Goal: Find specific page/section: Find specific page/section

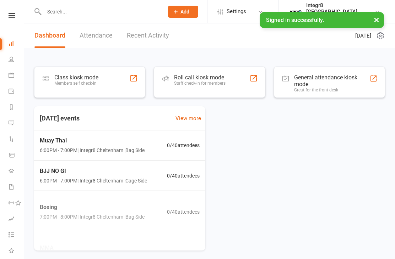
click at [10, 59] on icon at bounding box center [12, 59] width 6 height 6
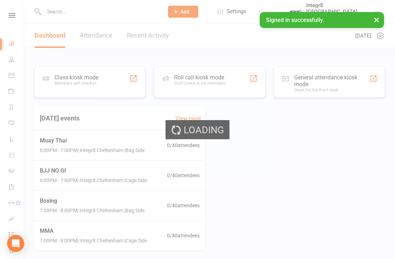
select select "100"
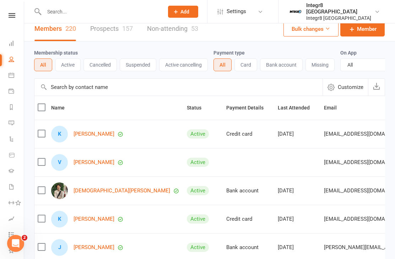
click at [13, 171] on icon at bounding box center [12, 171] width 6 height 6
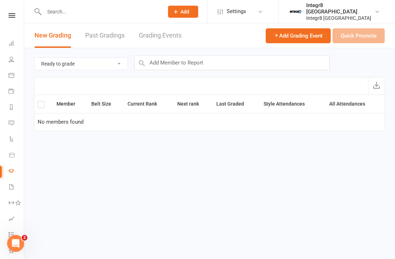
click at [12, 187] on icon at bounding box center [12, 187] width 6 height 6
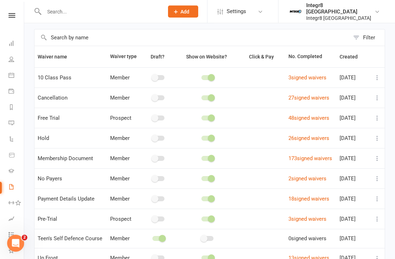
scroll to position [29, 0]
click at [42, 169] on span "[URL][DOMAIN_NAME]" at bounding box center [50, 167] width 43 height 7
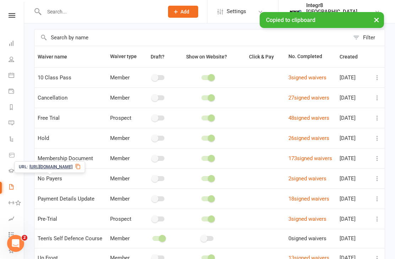
scroll to position [0, 0]
